Goal: Use online tool/utility: Utilize a website feature to perform a specific function

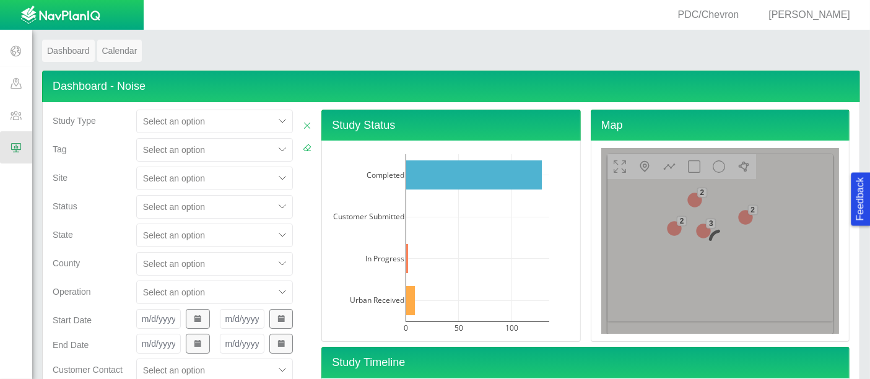
click at [191, 170] on div "Select an option" at bounding box center [214, 179] width 157 height 24
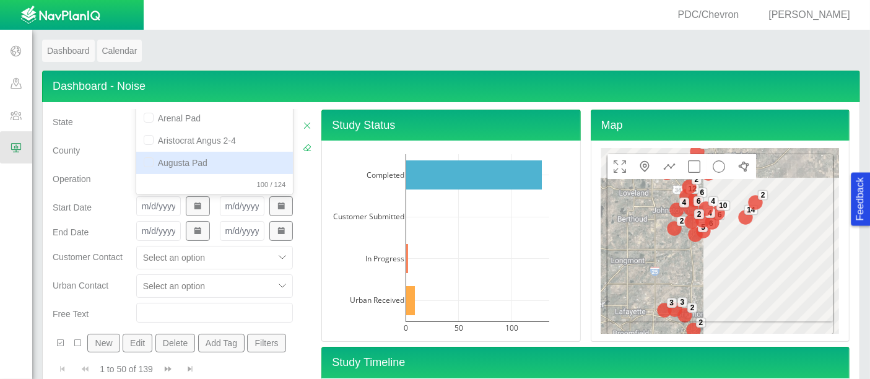
type input "[PERSON_NAME]"
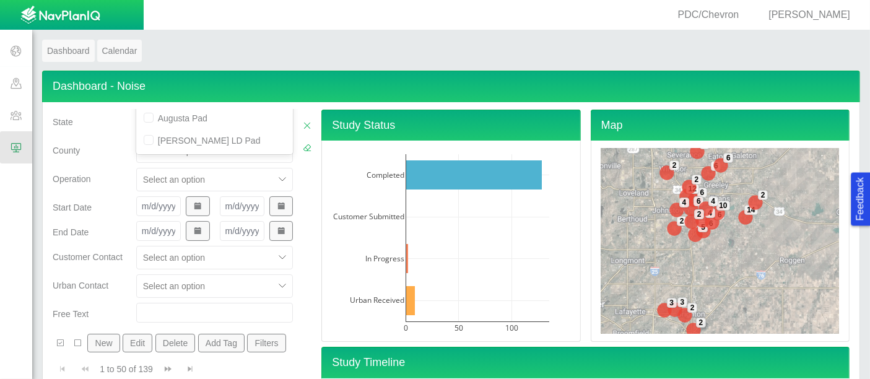
scroll to position [63, 0]
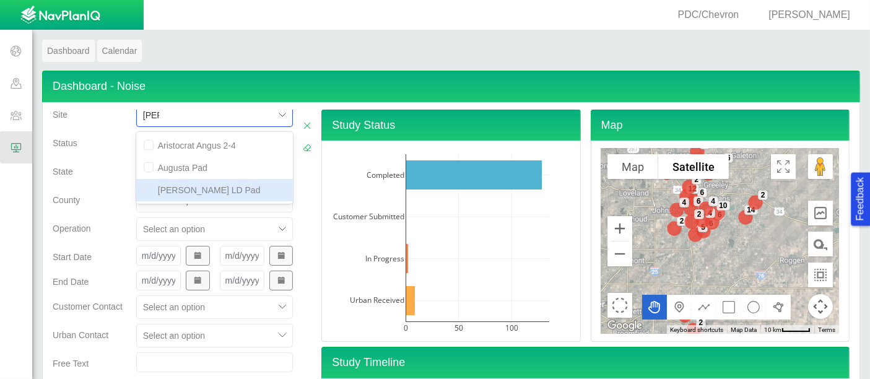
click at [186, 187] on div "[PERSON_NAME] LD Pad" at bounding box center [214, 190] width 157 height 22
checkbox input "false"
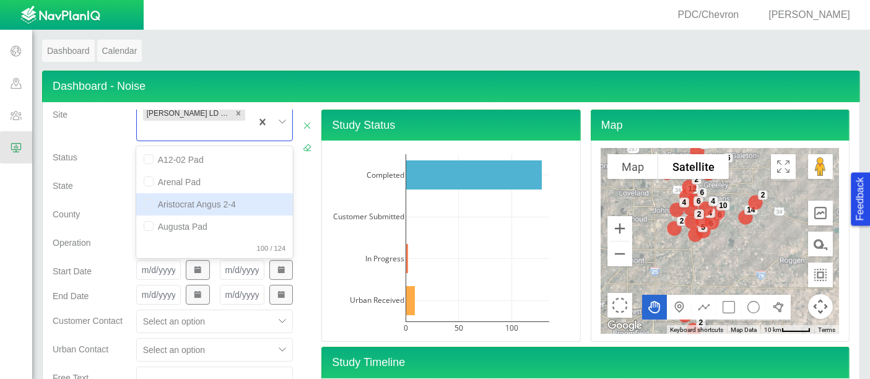
click at [60, 203] on div "County" at bounding box center [90, 211] width 74 height 17
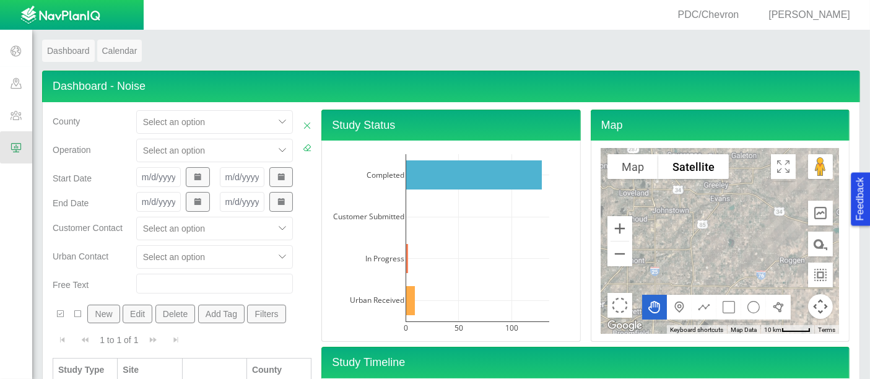
scroll to position [40, 0]
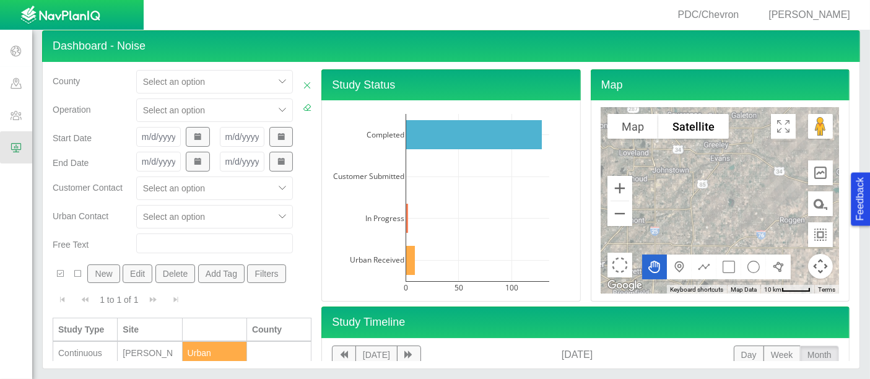
click at [99, 347] on div "Continuous Monitoring" at bounding box center [85, 359] width 54 height 25
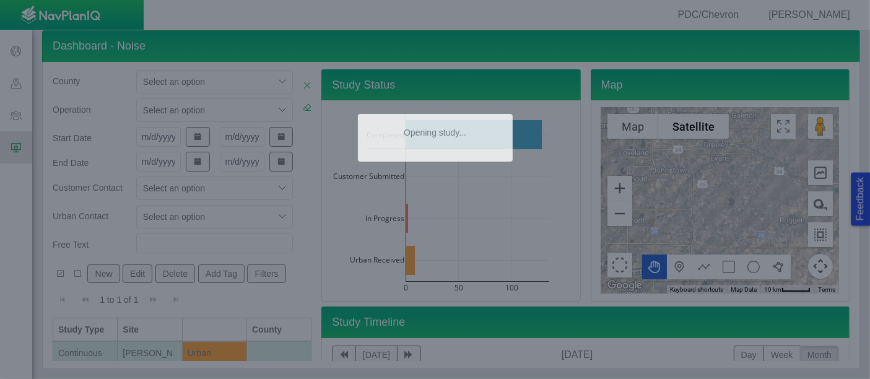
type textarea "x"
select select "CostumerReview"
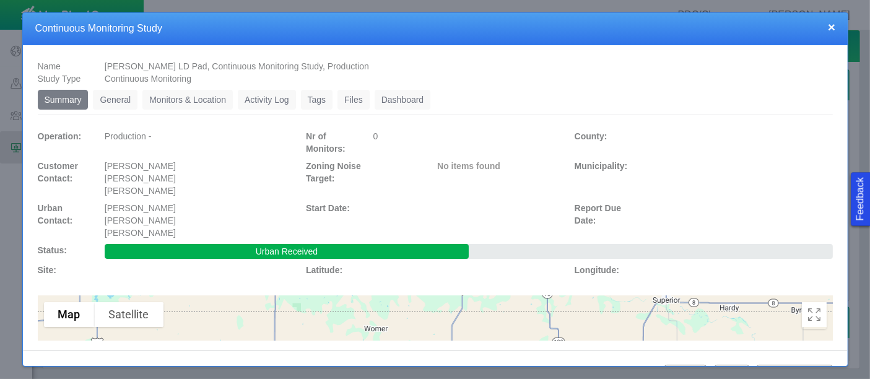
click at [205, 100] on link "Monitors & Location" at bounding box center [187, 100] width 90 height 20
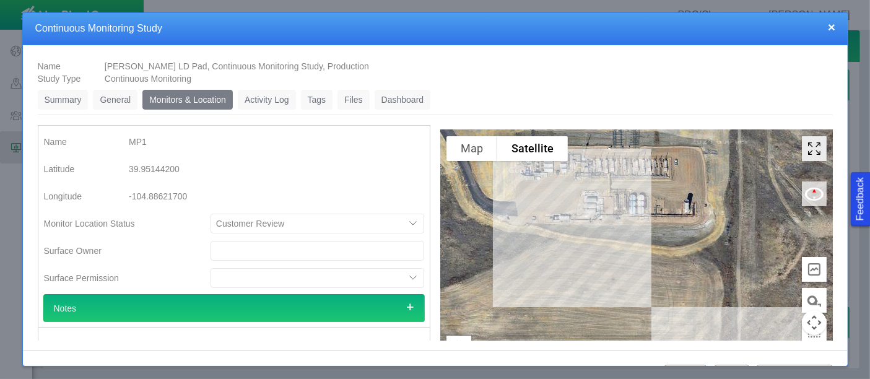
click at [802, 146] on icon "Toggle Fullscreen in browser window" at bounding box center [814, 148] width 25 height 25
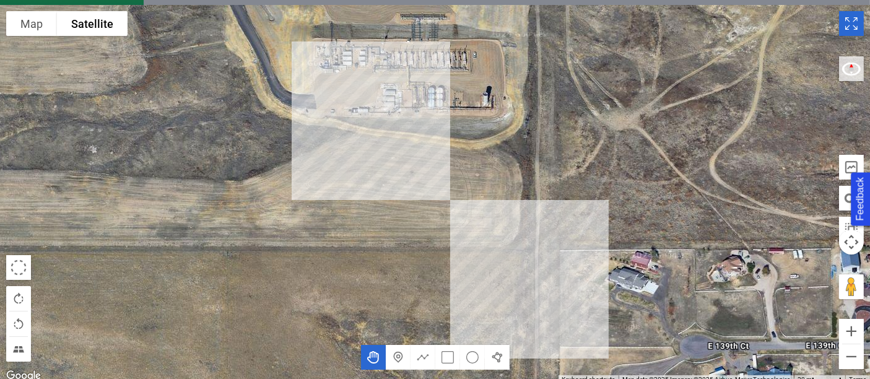
drag, startPoint x: 562, startPoint y: 220, endPoint x: 556, endPoint y: 124, distance: 95.6
click at [556, 124] on div at bounding box center [435, 194] width 870 height 379
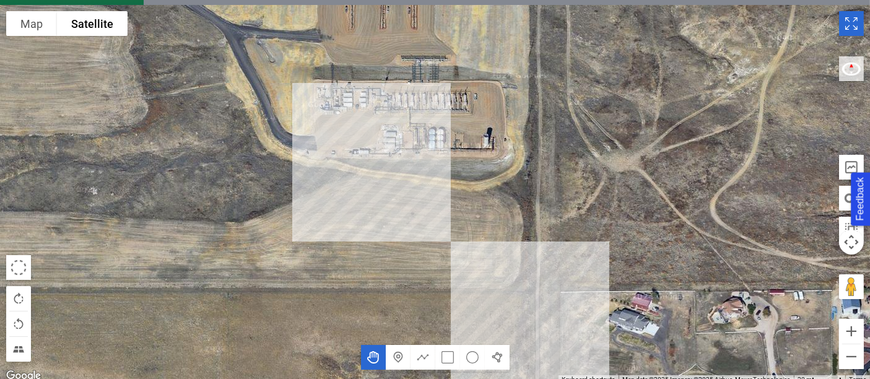
drag, startPoint x: 560, startPoint y: 162, endPoint x: 561, endPoint y: 206, distance: 44.6
click at [561, 206] on div at bounding box center [435, 194] width 870 height 379
click at [204, 7] on div at bounding box center [435, 194] width 870 height 379
click at [857, 358] on button "Zoom out" at bounding box center [851, 356] width 25 height 25
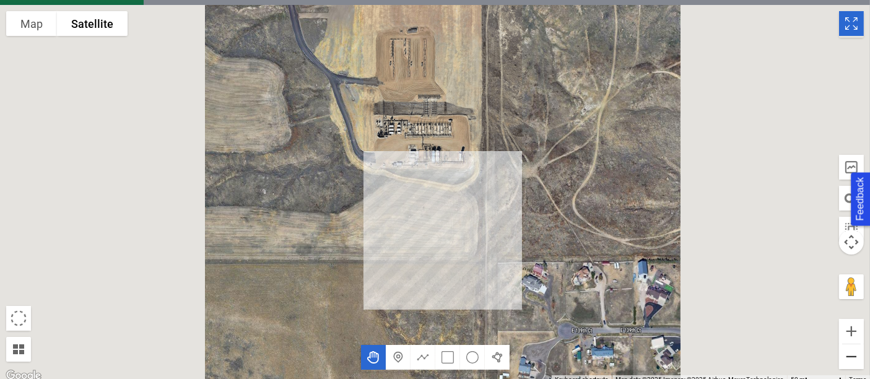
click at [857, 358] on button "Zoom out" at bounding box center [851, 356] width 25 height 25
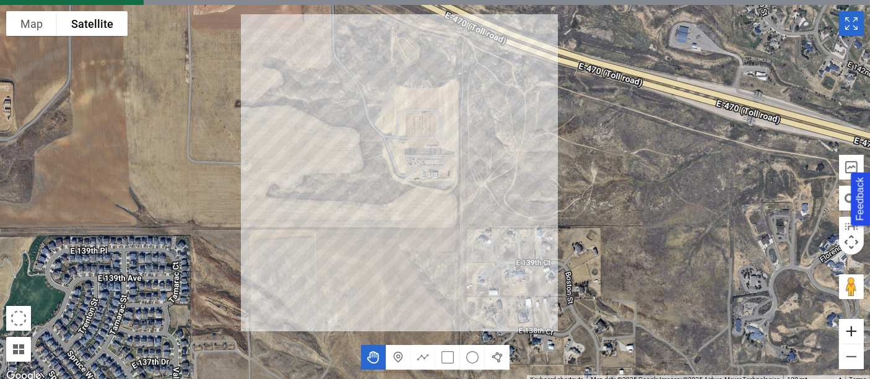
click at [855, 326] on button "Zoom in" at bounding box center [851, 331] width 25 height 25
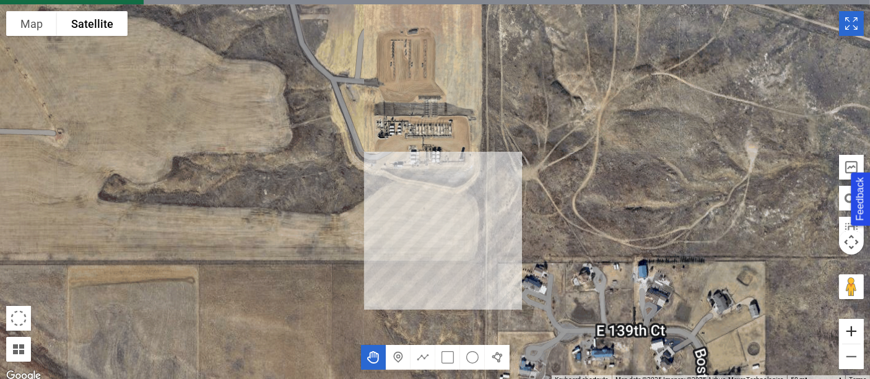
click at [855, 326] on button "Zoom in" at bounding box center [851, 331] width 25 height 25
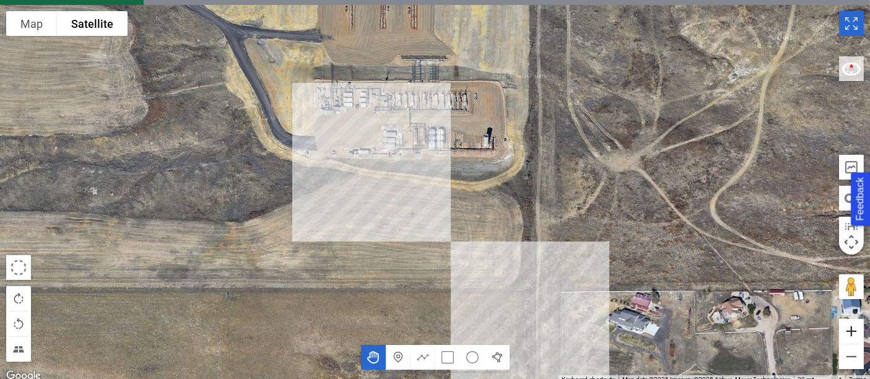
click at [855, 326] on button "Zoom in" at bounding box center [851, 331] width 25 height 25
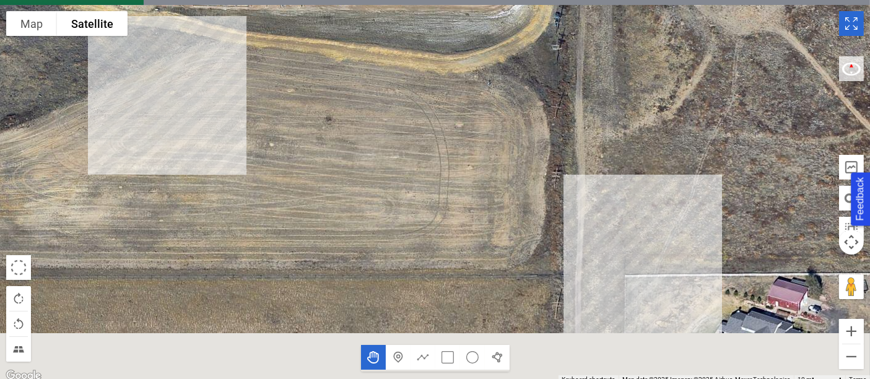
drag, startPoint x: 623, startPoint y: 268, endPoint x: 559, endPoint y: 149, distance: 134.4
click at [559, 149] on div at bounding box center [435, 194] width 870 height 379
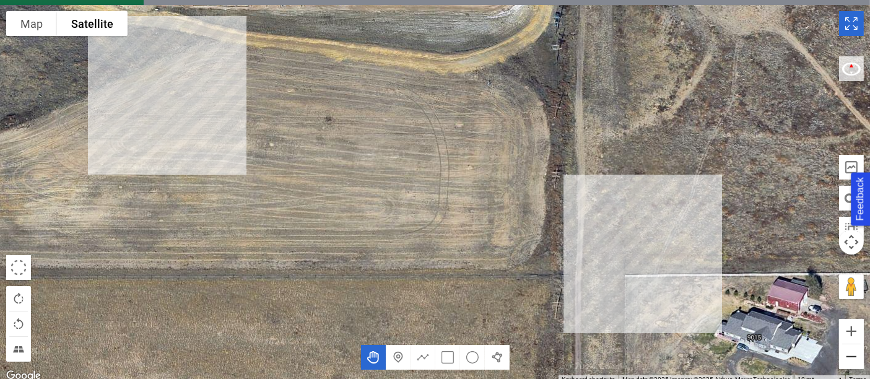
click at [853, 356] on button "Zoom out" at bounding box center [851, 356] width 25 height 25
